Goal: Check status

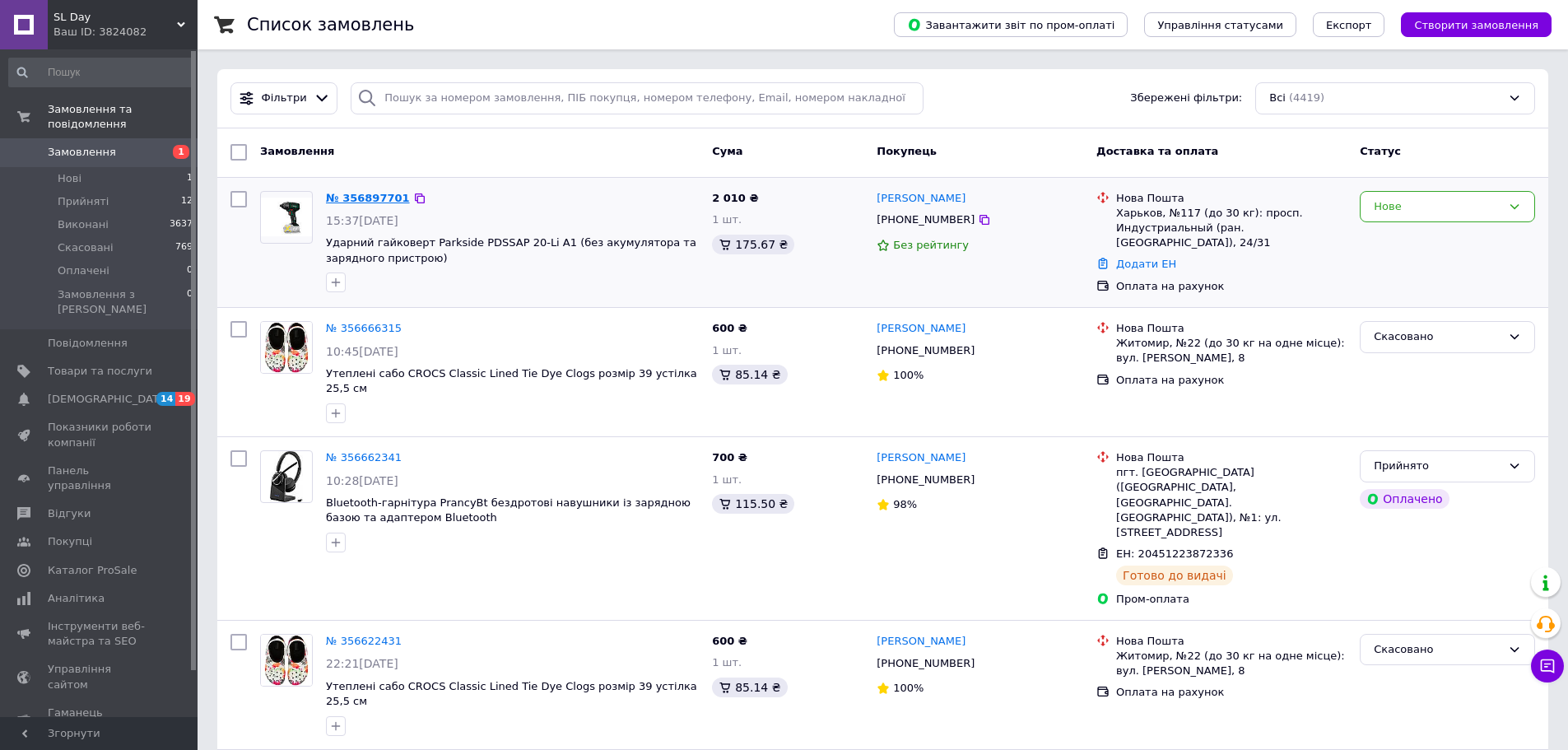
click at [373, 199] on link "№ 356897701" at bounding box center [368, 198] width 84 height 12
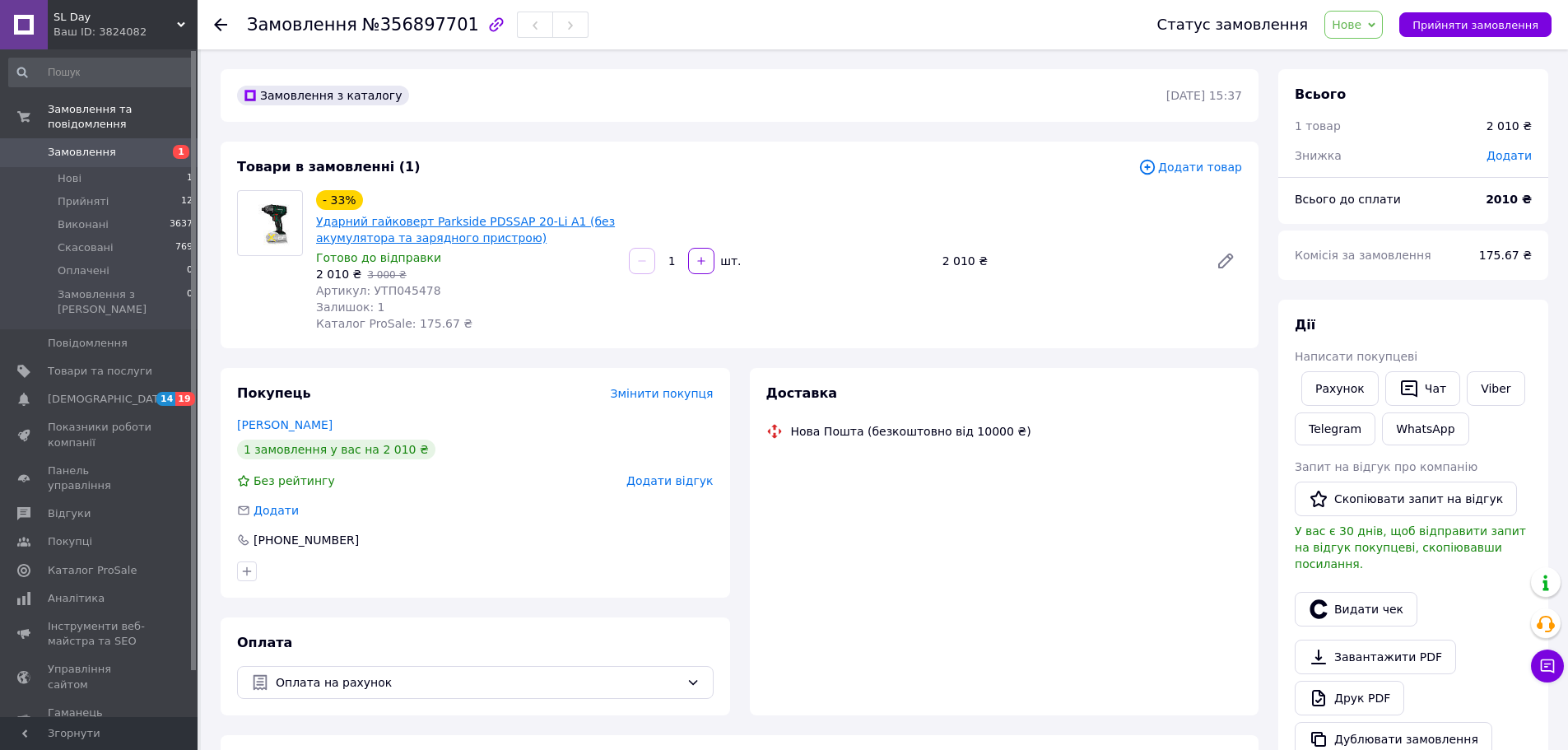
click at [387, 226] on link "Ударний гайковерт Parkside PDSSAP 20-Li A1 (без акумулятора та зарядного пристр…" at bounding box center [465, 230] width 299 height 30
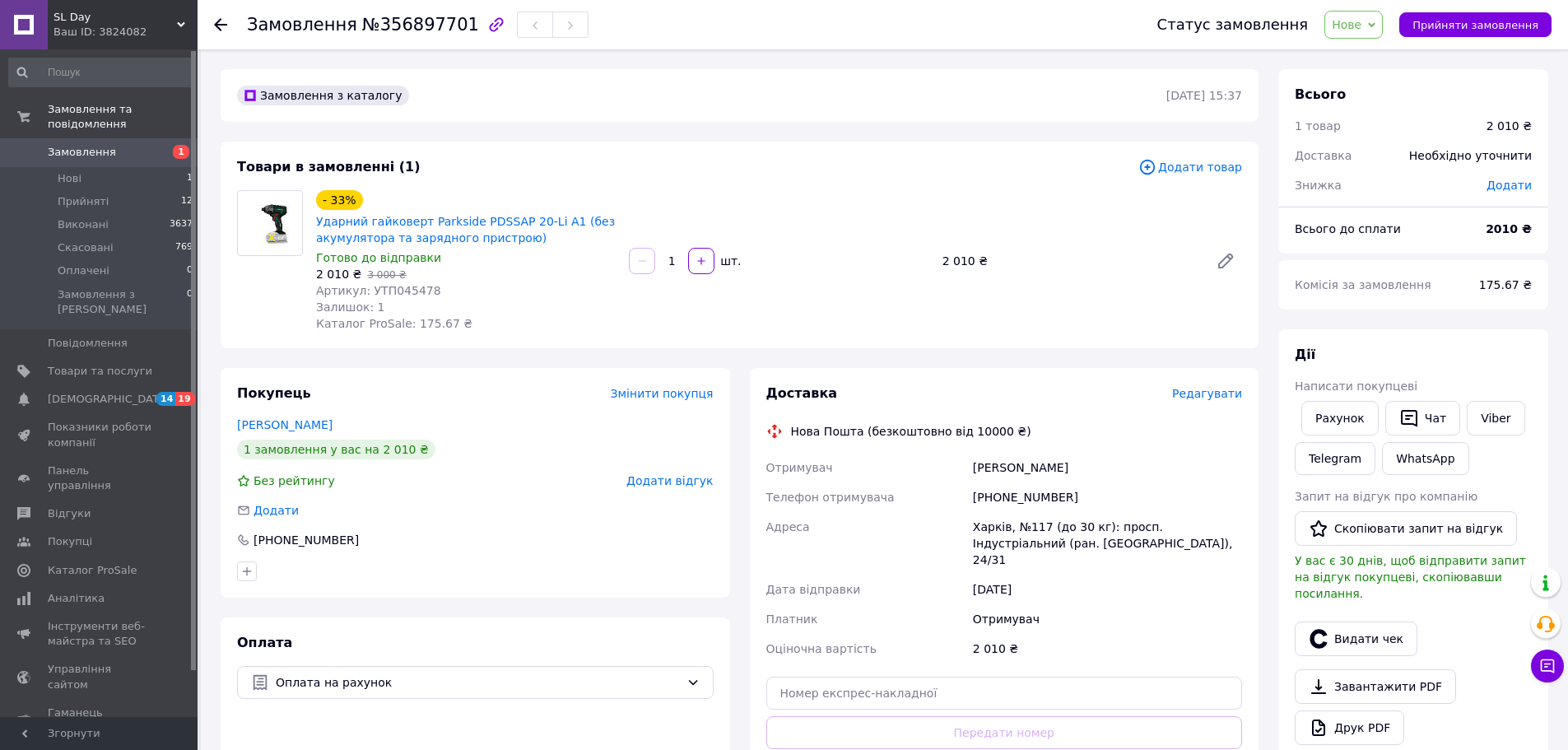
click at [108, 145] on span "Замовлення" at bounding box center [100, 152] width 104 height 15
